Goal: Complete application form: Complete application form

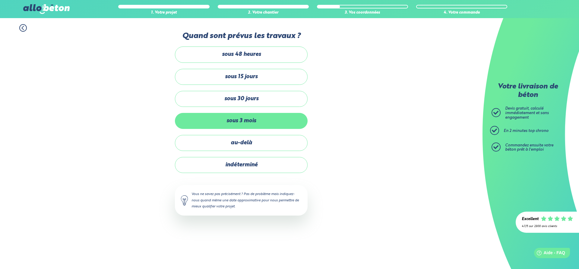
click at [264, 124] on label "sous 3 mois" at bounding box center [241, 121] width 133 height 16
click at [0, 0] on input "sous 3 mois" at bounding box center [0, 0] width 0 height 0
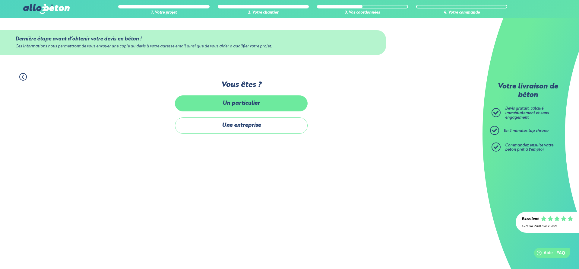
click at [262, 105] on label "Un particulier" at bounding box center [241, 103] width 133 height 16
click at [0, 0] on input "Un particulier" at bounding box center [0, 0] width 0 height 0
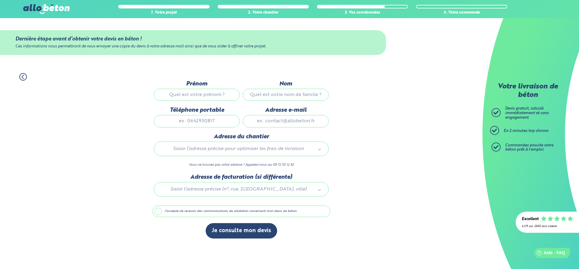
click at [193, 90] on input "Prénom" at bounding box center [197, 95] width 86 height 12
type input "ju"
click at [264, 95] on input "Nom" at bounding box center [286, 95] width 86 height 12
type input "juki"
click at [217, 126] on input "Téléphone portable" at bounding box center [197, 121] width 86 height 12
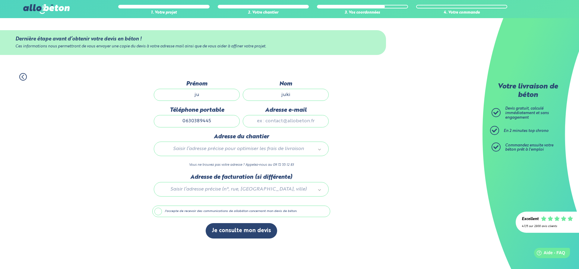
type input "0630389445"
click at [270, 124] on input "Adresse e-mail" at bounding box center [286, 121] width 86 height 12
click at [283, 126] on input "[PERSON_NAME][EMAIL_ADDRESS][DOMAIN_NAME]" at bounding box center [286, 121] width 86 height 12
drag, startPoint x: 283, startPoint y: 126, endPoint x: 272, endPoint y: 129, distance: 11.6
click at [272, 127] on input "[PERSON_NAME][EMAIL_ADDRESS][DOMAIN_NAME]" at bounding box center [286, 121] width 86 height 12
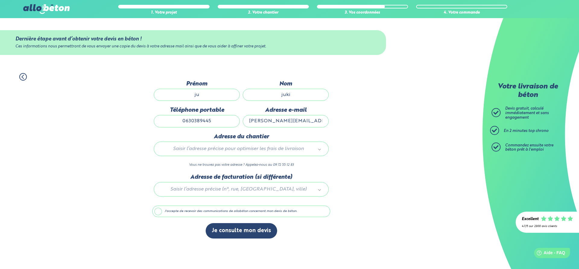
click at [281, 127] on input "[PERSON_NAME][EMAIL_ADDRESS][DOMAIN_NAME]" at bounding box center [286, 121] width 86 height 12
drag, startPoint x: 272, startPoint y: 123, endPoint x: 284, endPoint y: 124, distance: 12.1
click at [284, 124] on input "[PERSON_NAME][EMAIL_ADDRESS][DOMAIN_NAME]" at bounding box center [286, 121] width 86 height 12
type input "[PERSON_NAME][EMAIL_ADDRESS][DOMAIN_NAME]"
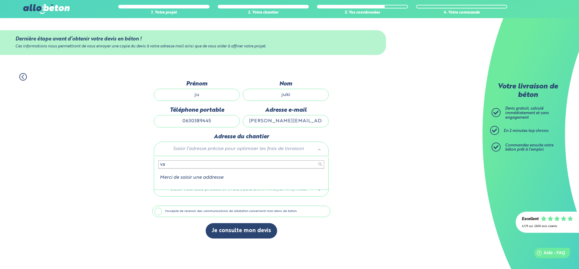
type input "v"
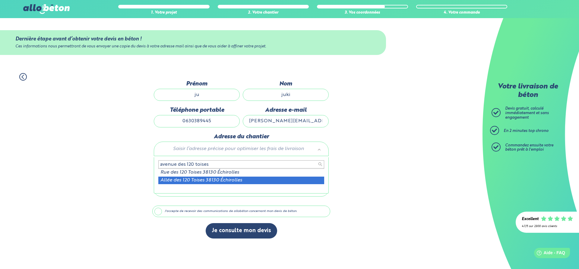
type input "avenue des 120 toises"
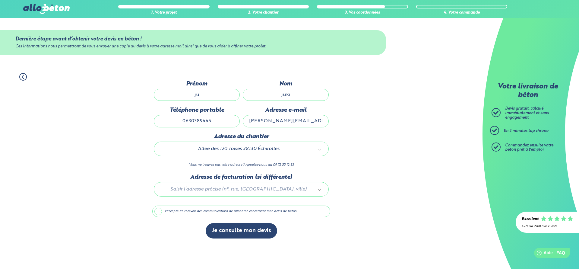
scroll to position [2, 0]
click at [260, 191] on div at bounding box center [241, 188] width 178 height 29
click at [345, 197] on body "09 72 55 12 83 Conseils et Appel Gratuits nos produits le béton prêt à l'emploi…" at bounding box center [289, 134] width 579 height 269
click at [273, 217] on label "J'accepte de recevoir des communications de allobéton concernant mon devis de b…" at bounding box center [241, 211] width 178 height 11
click at [0, 0] on input "J'accepte de recevoir des communications de allobéton concernant mon devis de b…" at bounding box center [0, 0] width 0 height 0
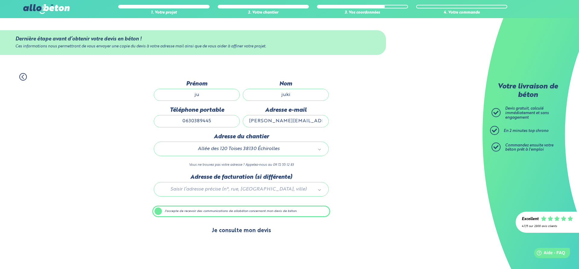
click at [269, 232] on button "Je consulte mon devis" at bounding box center [242, 230] width 72 height 15
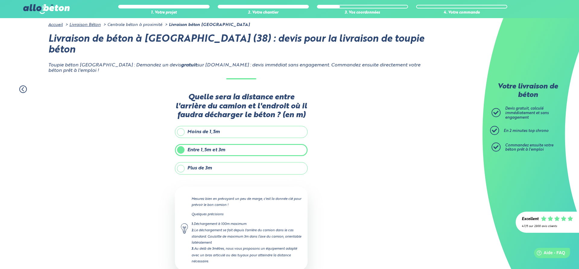
scroll to position [46, 0]
